Goal: Information Seeking & Learning: Learn about a topic

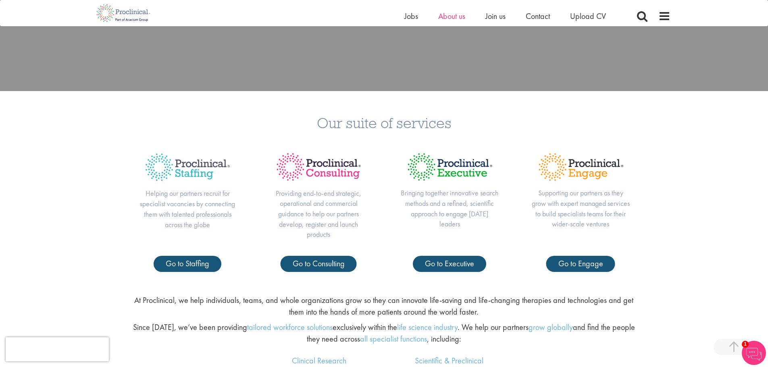
scroll to position [201, 0]
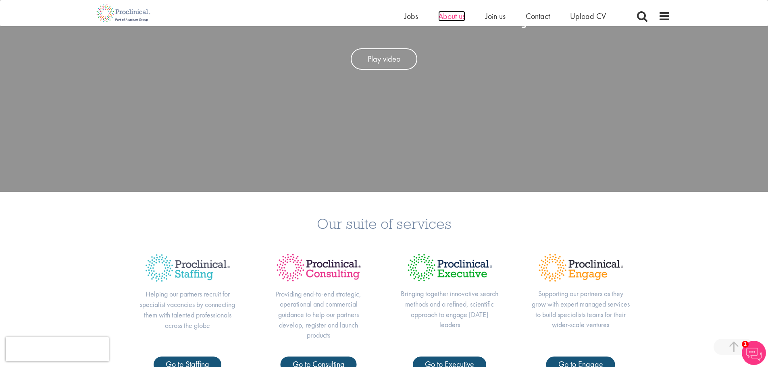
click at [456, 19] on span "About us" at bounding box center [451, 16] width 27 height 10
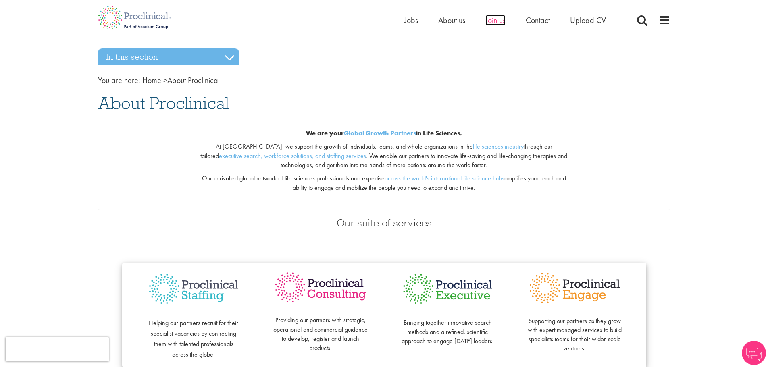
click at [496, 22] on span "Join us" at bounding box center [495, 20] width 20 height 10
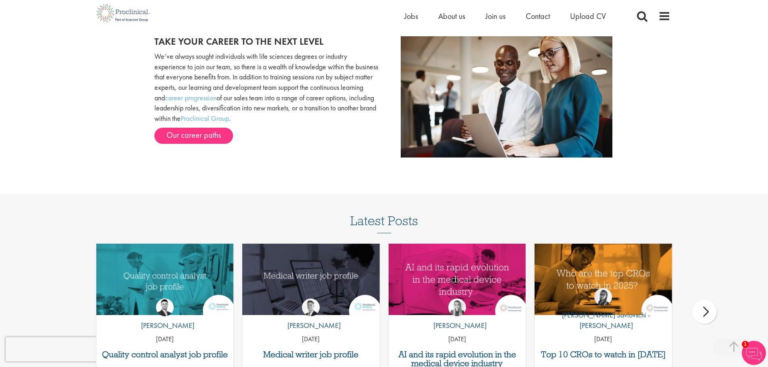
scroll to position [845, 0]
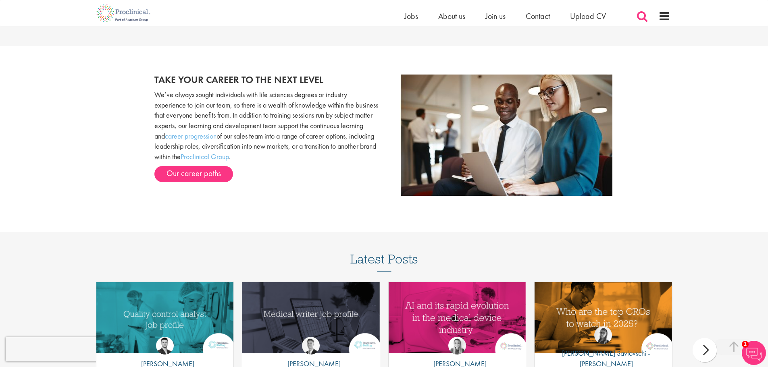
click at [643, 15] on span at bounding box center [642, 16] width 12 height 12
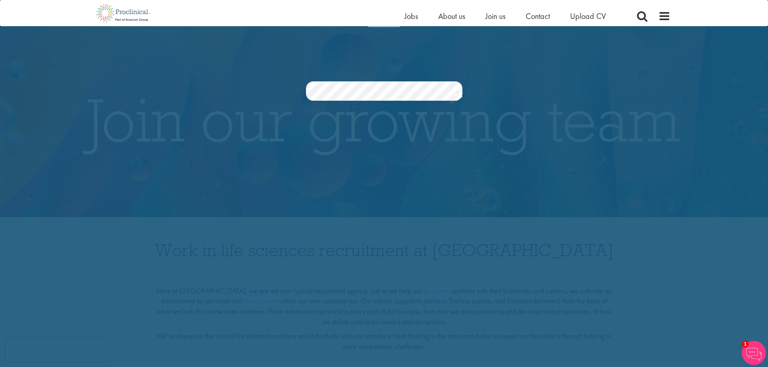
scroll to position [0, 0]
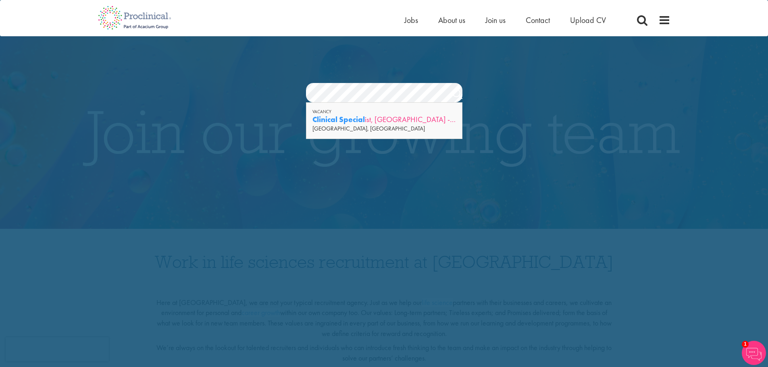
click at [345, 120] on strong "Clinical Special" at bounding box center [338, 119] width 52 height 10
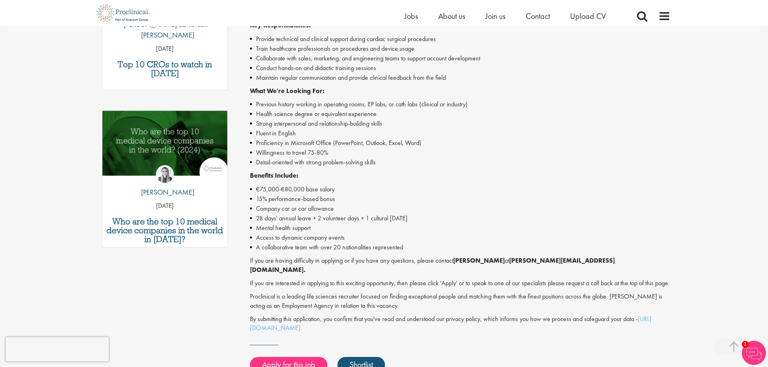
scroll to position [322, 0]
